Goal: Information Seeking & Learning: Learn about a topic

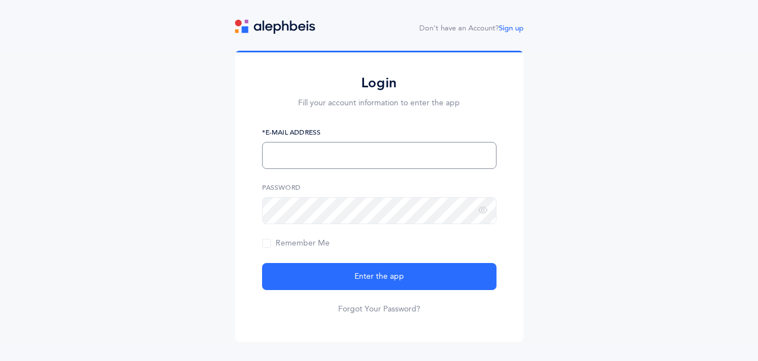
click at [313, 159] on input "text" at bounding box center [379, 155] width 234 height 27
type input "[EMAIL_ADDRESS][DOMAIN_NAME]"
click at [262, 263] on button "Enter the app" at bounding box center [379, 276] width 234 height 27
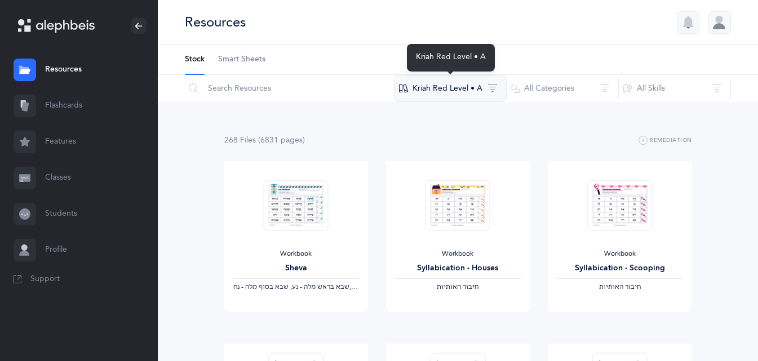
click at [494, 82] on button "Kriah Red Level • A" at bounding box center [450, 88] width 113 height 27
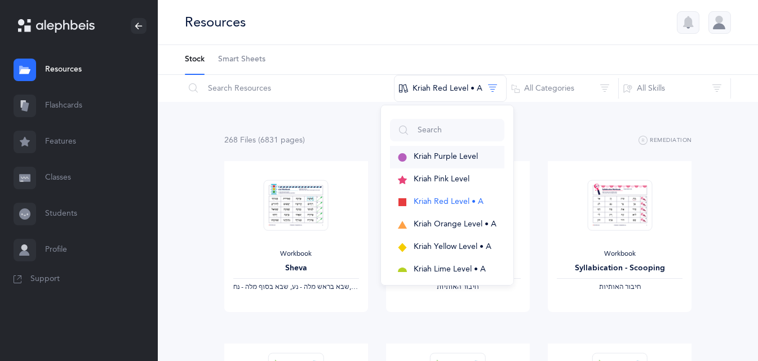
click at [461, 153] on span "Kriah Purple Level" at bounding box center [446, 156] width 64 height 9
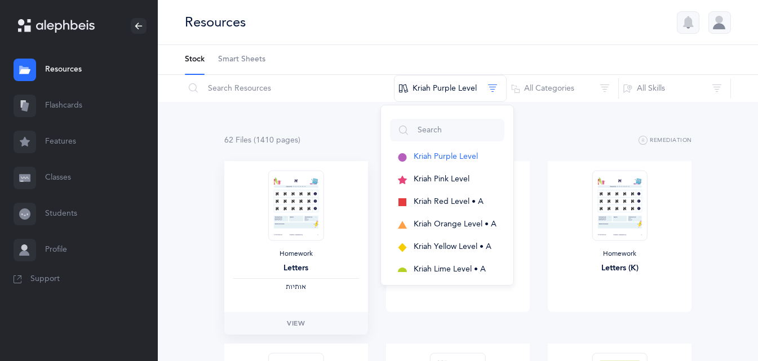
click at [282, 207] on img at bounding box center [295, 205] width 55 height 70
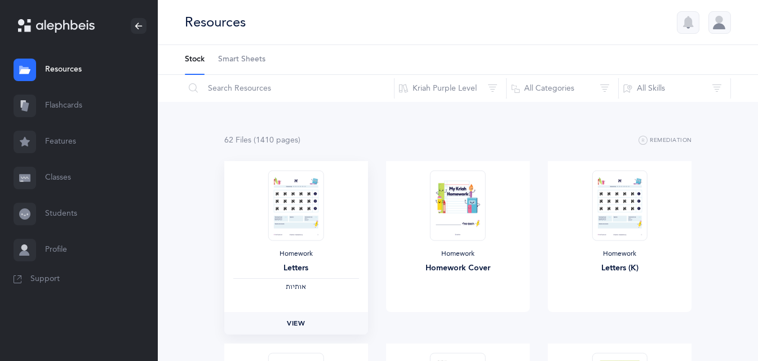
click at [303, 320] on span "View" at bounding box center [296, 323] width 18 height 10
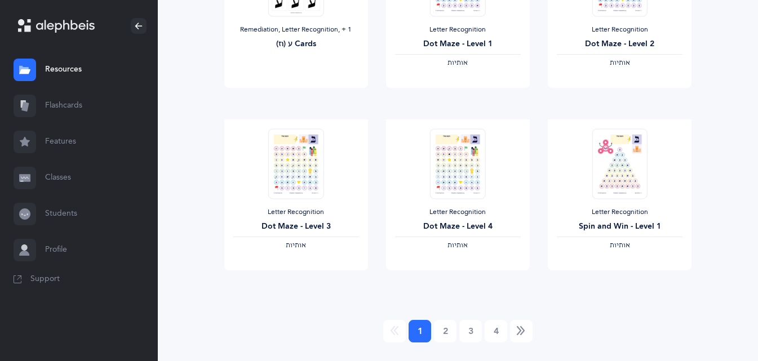
scroll to position [981, 0]
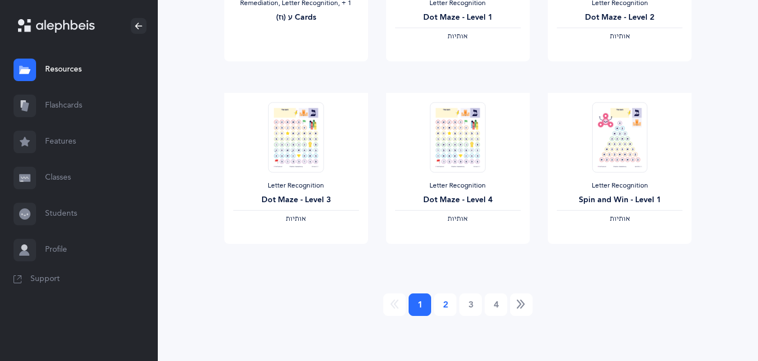
click at [441, 310] on link "2" at bounding box center [445, 305] width 23 height 23
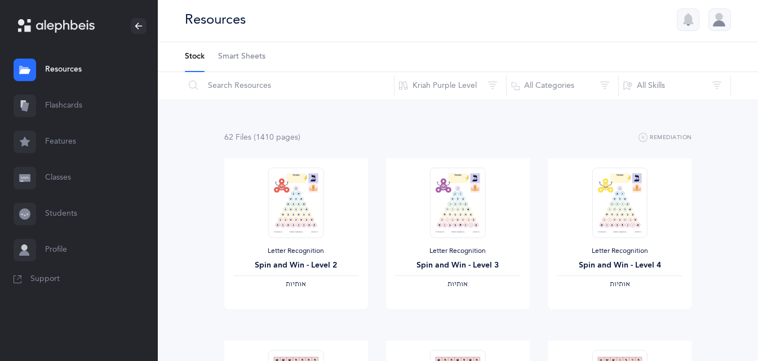
scroll to position [0, 0]
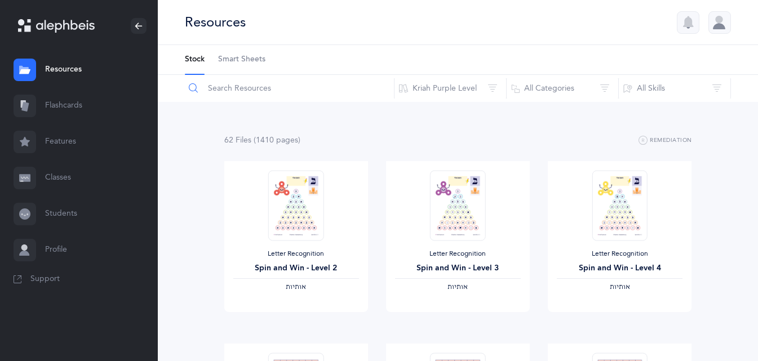
click at [245, 97] on input "text" at bounding box center [289, 88] width 210 height 27
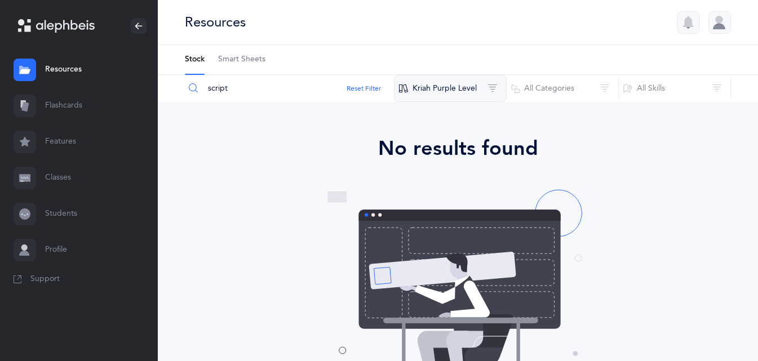
type input "script"
click at [463, 94] on button "Kriah Purple Level" at bounding box center [450, 88] width 113 height 27
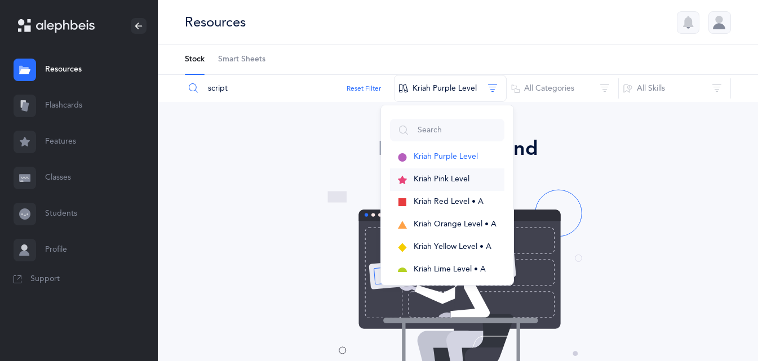
click at [450, 180] on span "Kriah Pink Level" at bounding box center [442, 179] width 56 height 9
click at [456, 210] on button "Kriah Red Level • A" at bounding box center [447, 202] width 114 height 23
click at [456, 230] on button "Kriah Orange Level • A" at bounding box center [447, 225] width 114 height 23
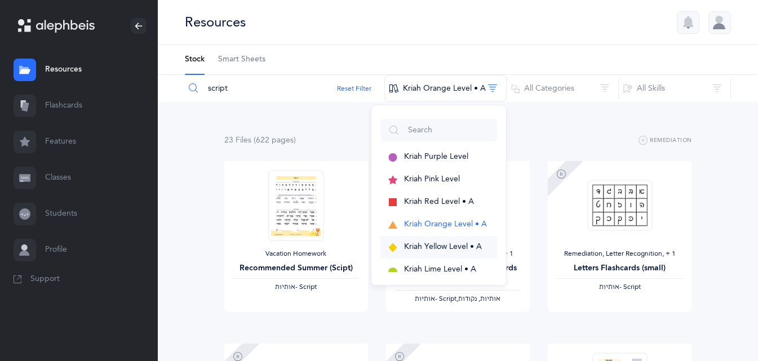
click at [454, 254] on button "Kriah Yellow Level • A" at bounding box center [438, 247] width 117 height 23
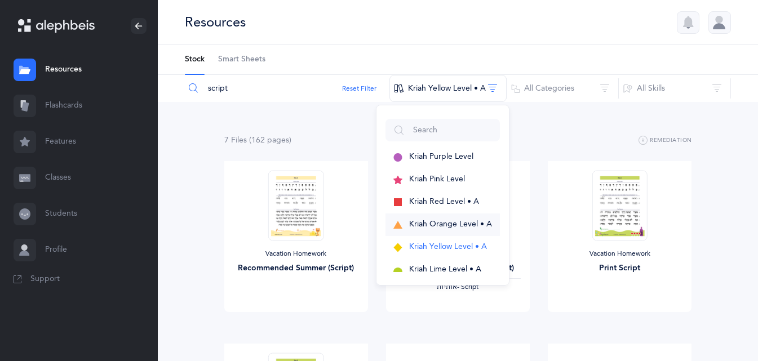
click at [452, 232] on button "Kriah Orange Level • A" at bounding box center [442, 225] width 114 height 23
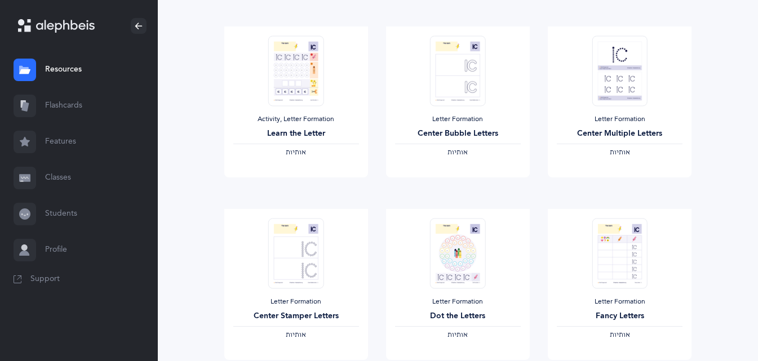
scroll to position [620, 0]
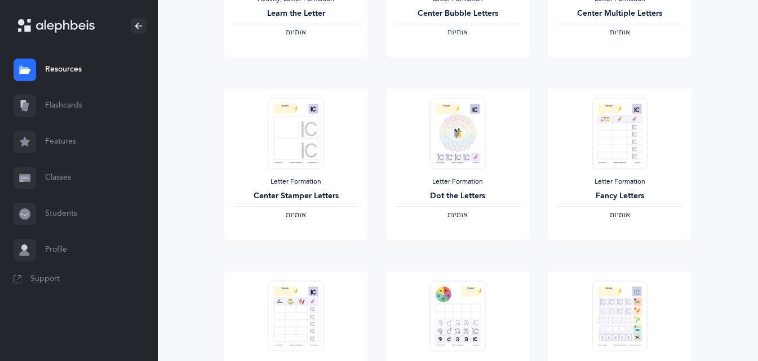
drag, startPoint x: 181, startPoint y: 231, endPoint x: 213, endPoint y: 261, distance: 43.8
click at [214, 261] on div "23 File s (622 page s ) Remediation Vacation Homework Recommended Summer (Scipt…" at bounding box center [458, 102] width 600 height 1240
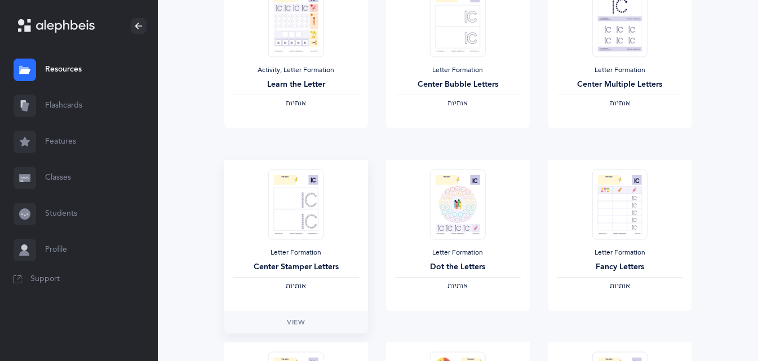
scroll to position [451, 0]
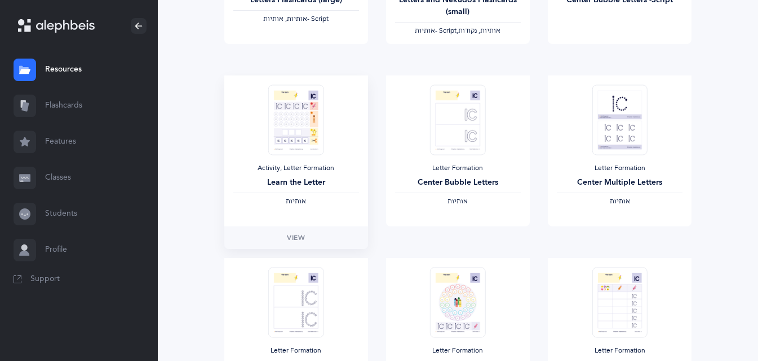
click at [310, 184] on div "Learn the Letter" at bounding box center [296, 183] width 126 height 12
click at [305, 158] on div "Activity, Letter Formation Learn the Letter ‫אותיות‬" at bounding box center [296, 150] width 144 height 151
click at [290, 188] on div "Learn the Letter" at bounding box center [296, 183] width 126 height 12
click at [292, 205] on span "‫אותיות‬" at bounding box center [296, 201] width 20 height 8
click at [303, 140] on img at bounding box center [295, 120] width 55 height 70
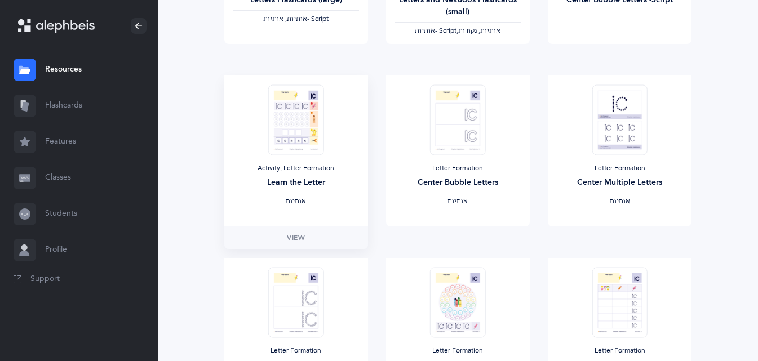
click at [281, 105] on img at bounding box center [295, 120] width 55 height 70
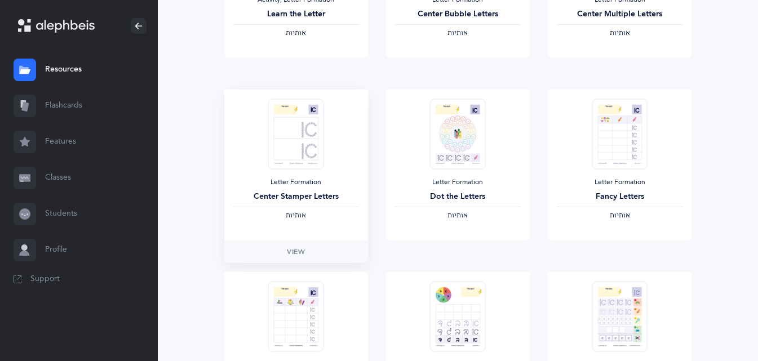
scroll to position [620, 0]
click at [295, 90] on div "Letter Formation Center Stamper Letters ‫אותיות‬" at bounding box center [296, 164] width 144 height 151
click at [297, 57] on link "View" at bounding box center [296, 68] width 144 height 23
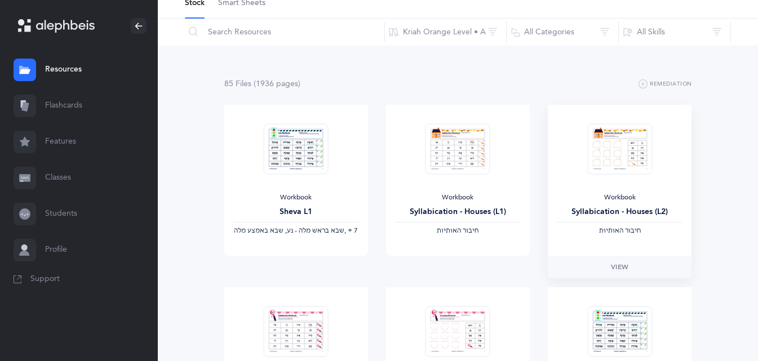
scroll to position [282, 0]
